Goal: Navigation & Orientation: Find specific page/section

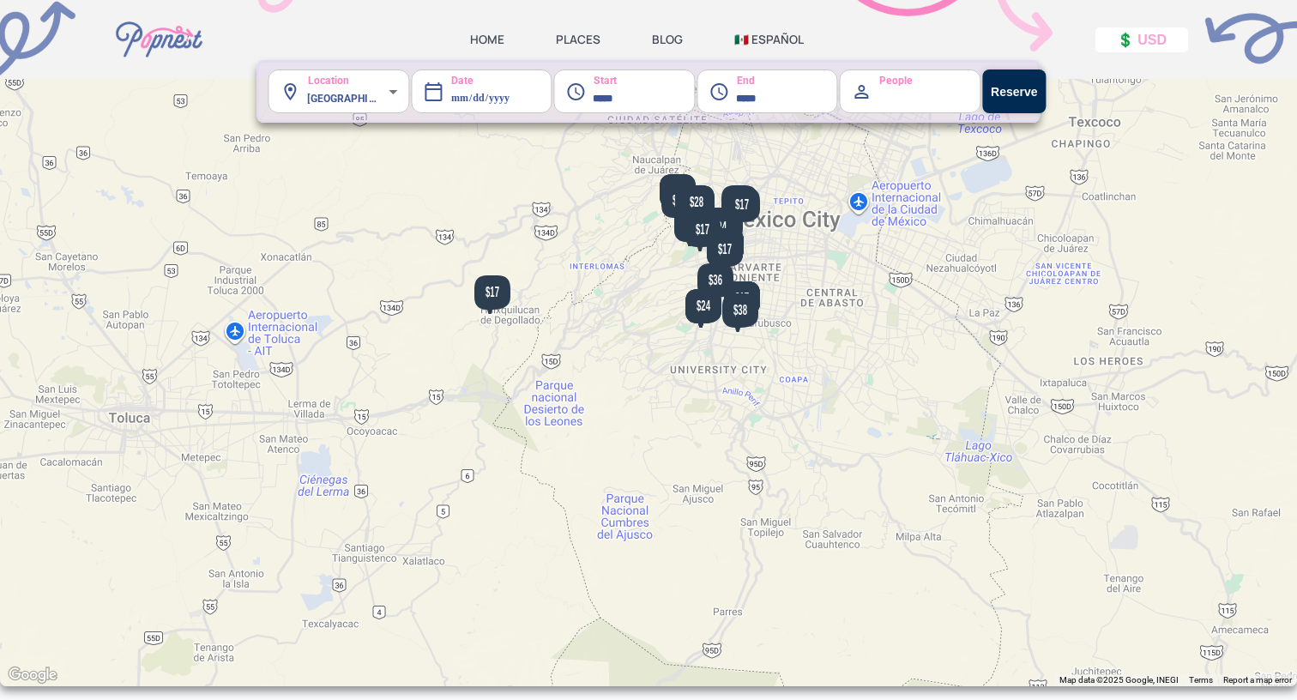
click at [492, 42] on link "HOME" at bounding box center [487, 39] width 34 height 15
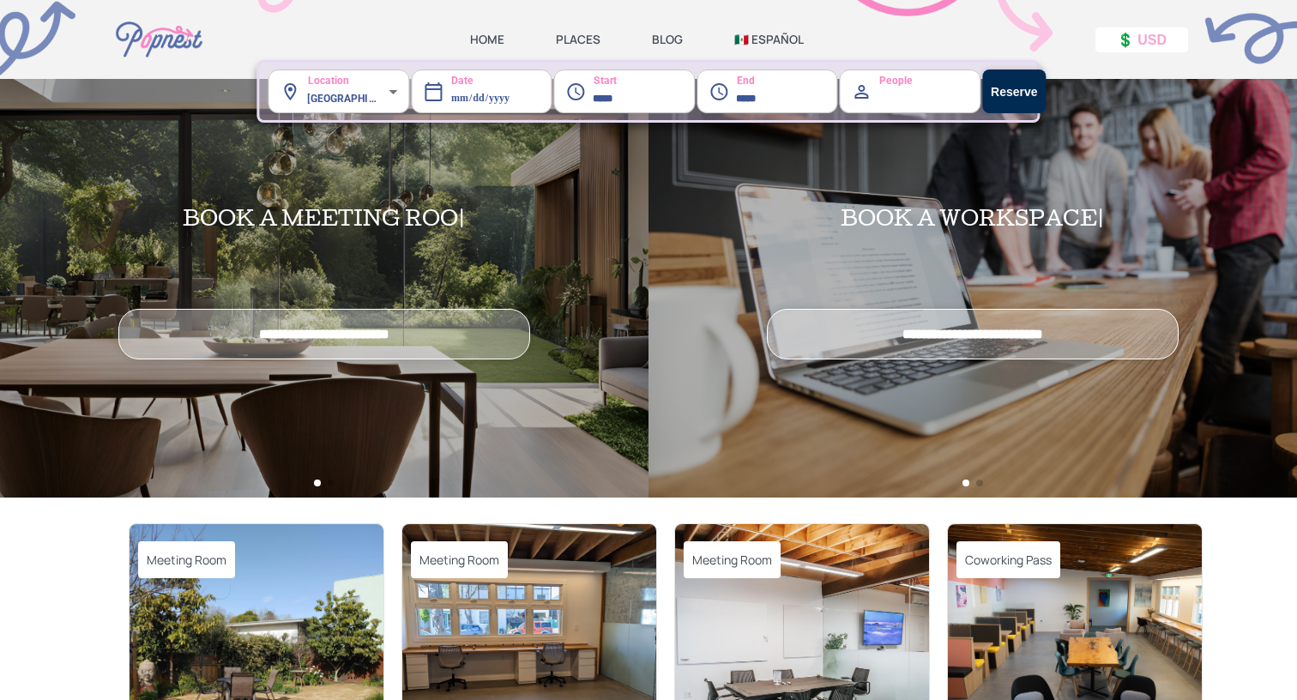
click at [581, 43] on link "PLACES" at bounding box center [578, 39] width 45 height 15
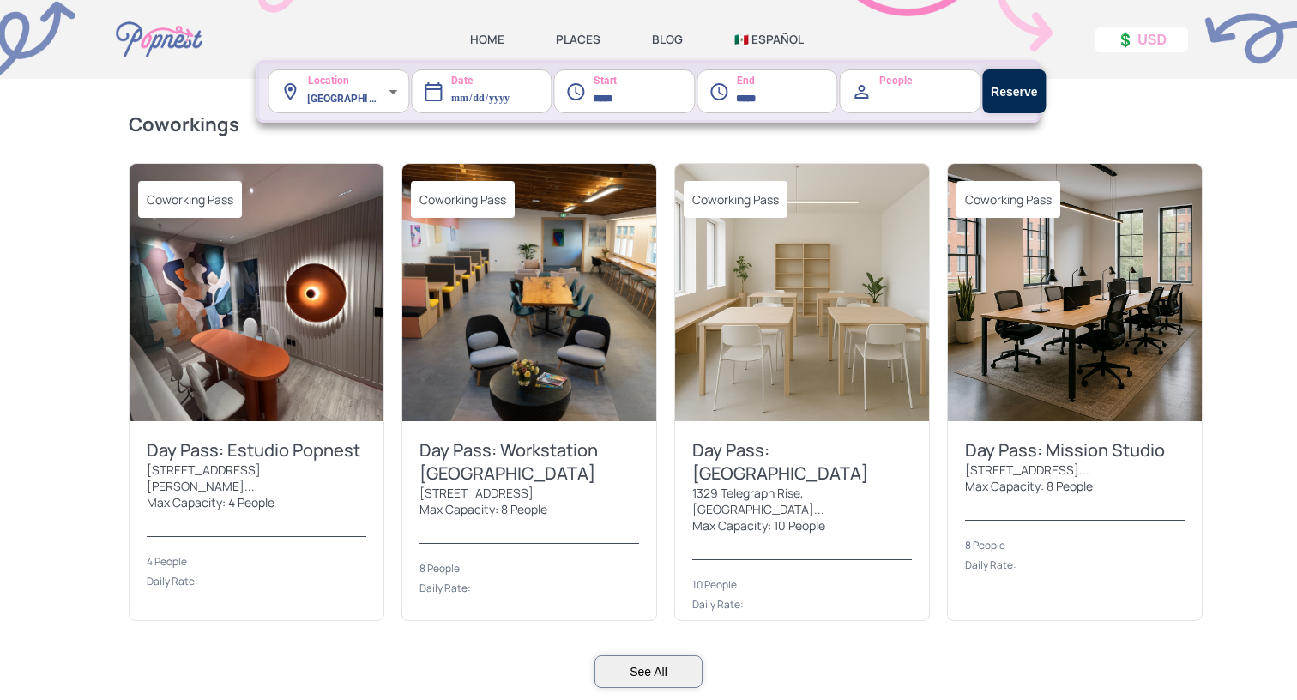
click at [161, 35] on img at bounding box center [158, 39] width 95 height 79
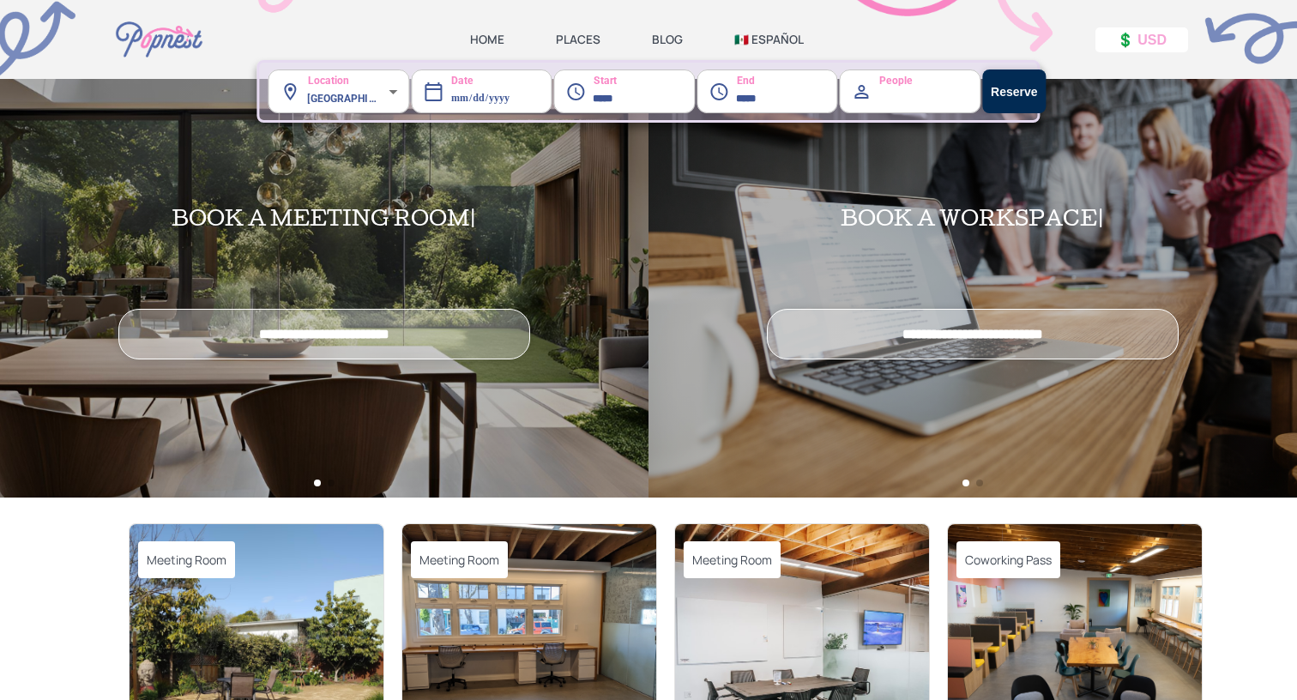
click at [584, 41] on link "PLACES" at bounding box center [578, 39] width 45 height 15
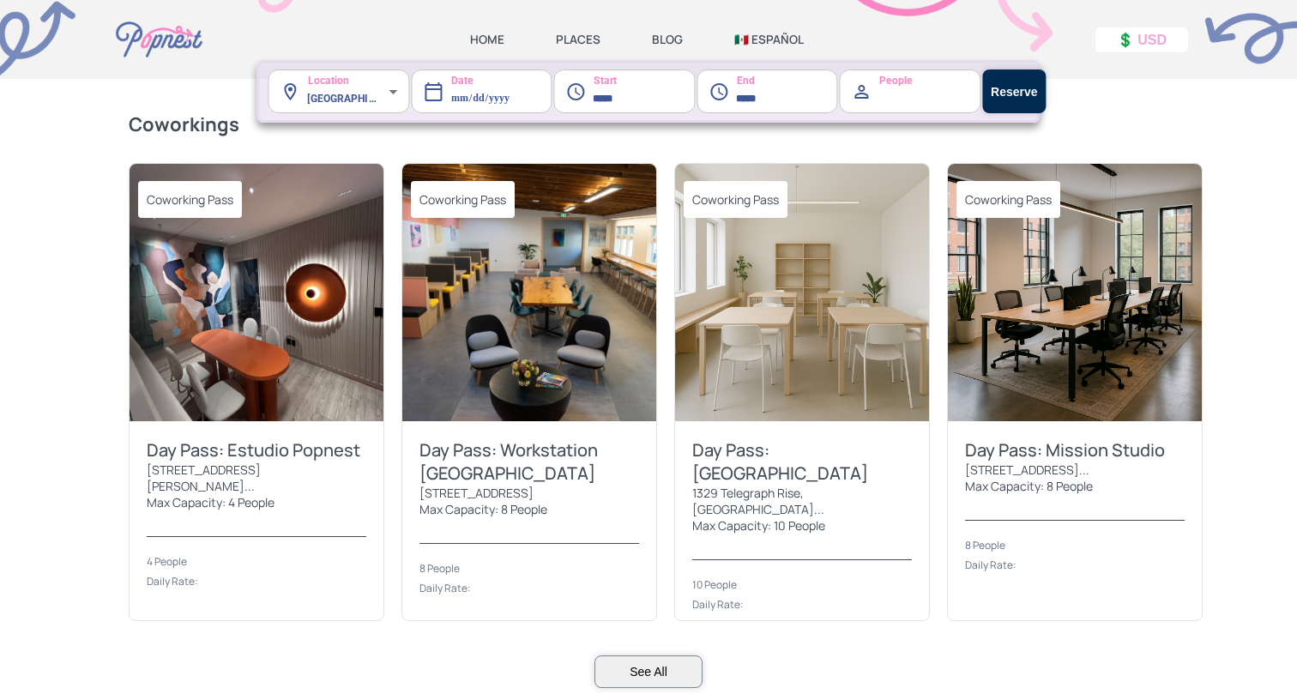
click at [325, 289] on img at bounding box center [256, 292] width 254 height 257
